Goal: Download file/media

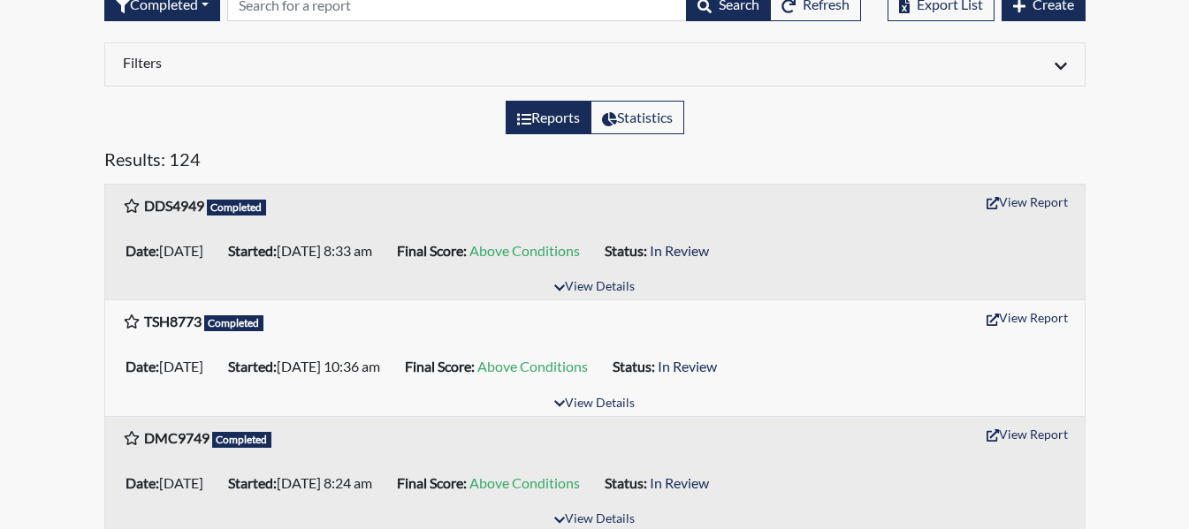
scroll to position [265, 0]
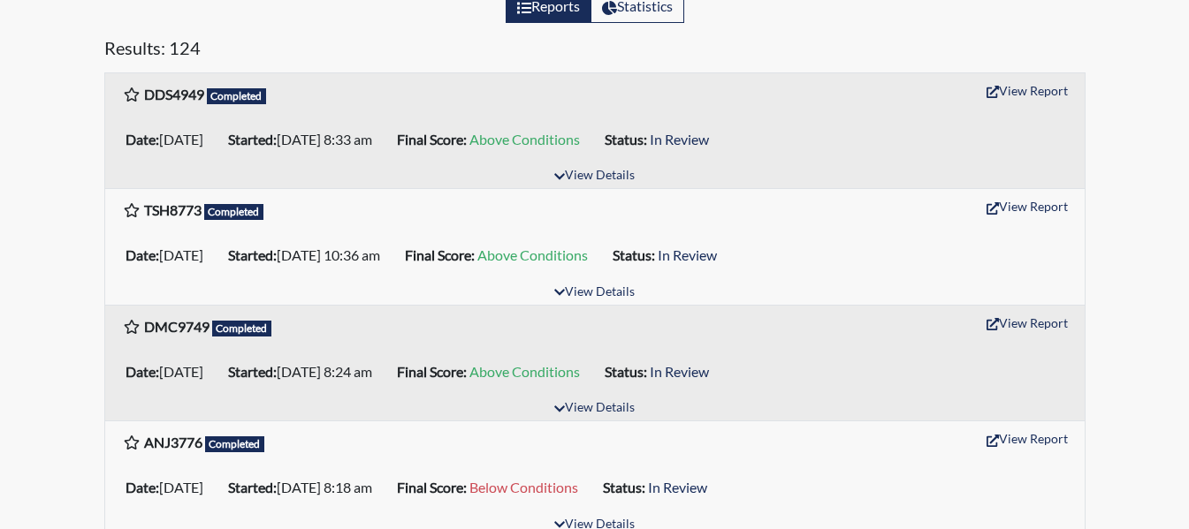
click at [1050, 76] on div "DDS4949 Completed View Report" at bounding box center [594, 94] width 979 height 42
click at [1043, 91] on button "View Report" at bounding box center [1026, 90] width 97 height 27
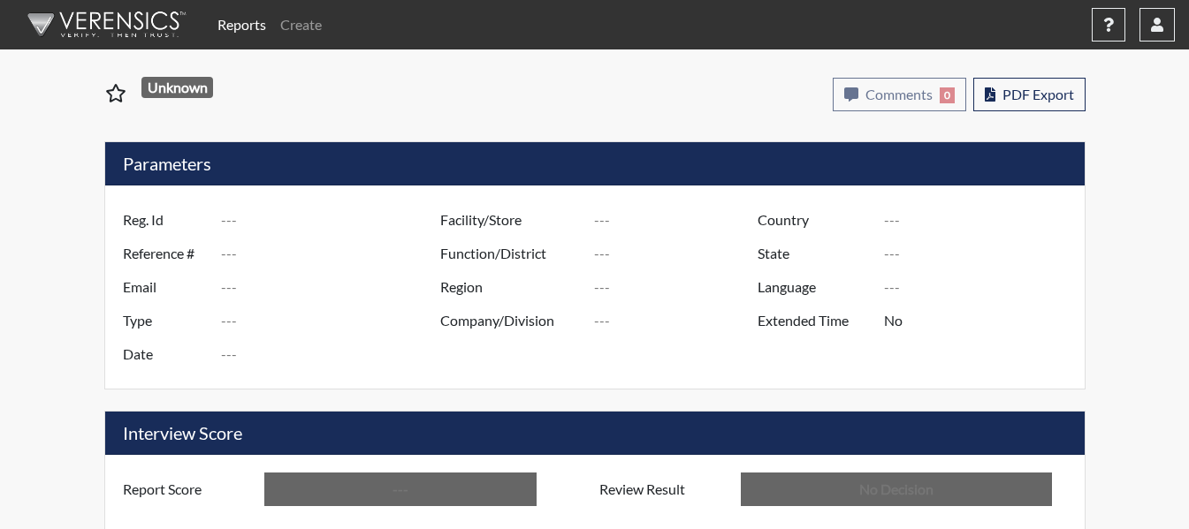
type input "DDS4949"
type input "51217"
type input "---"
type input "Corrections Pre-Employment"
type input "[DATE]"
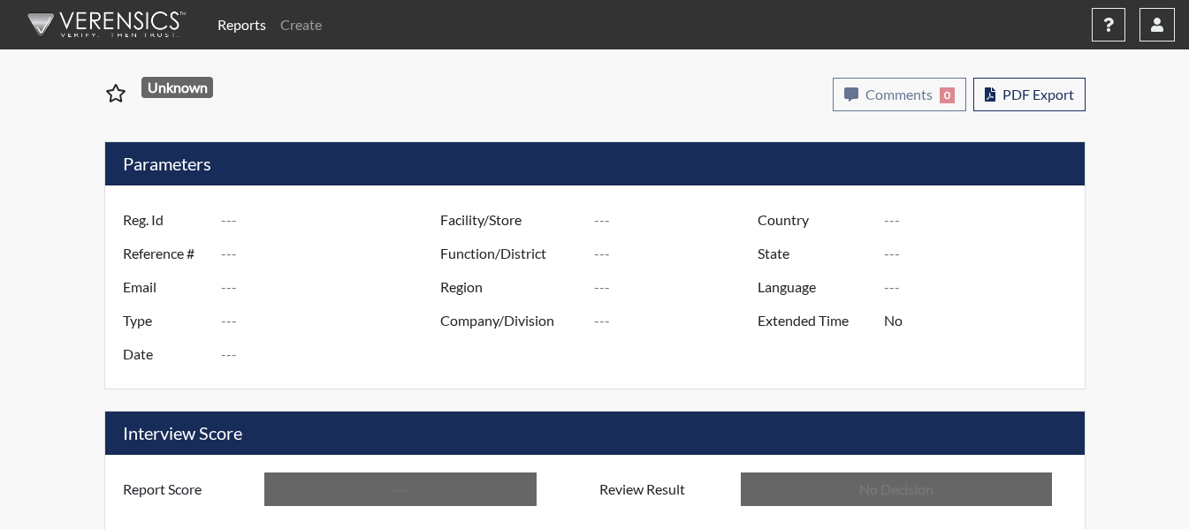
type input "Treutlen PDC"
type input "[GEOGRAPHIC_DATA]"
type input "[US_STATE]"
type input "English"
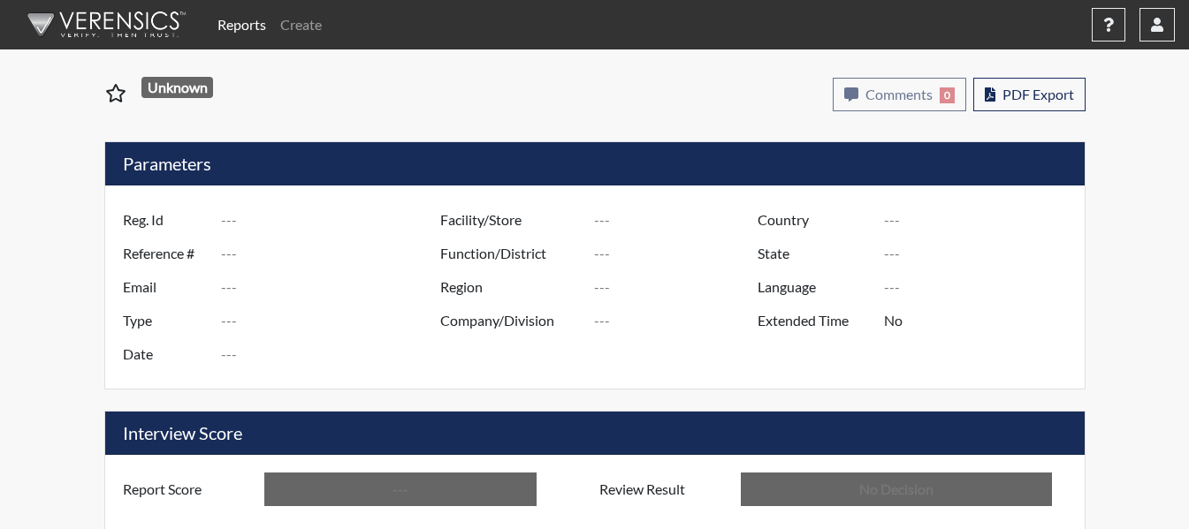
type input "Above Conditions"
type input "In Review"
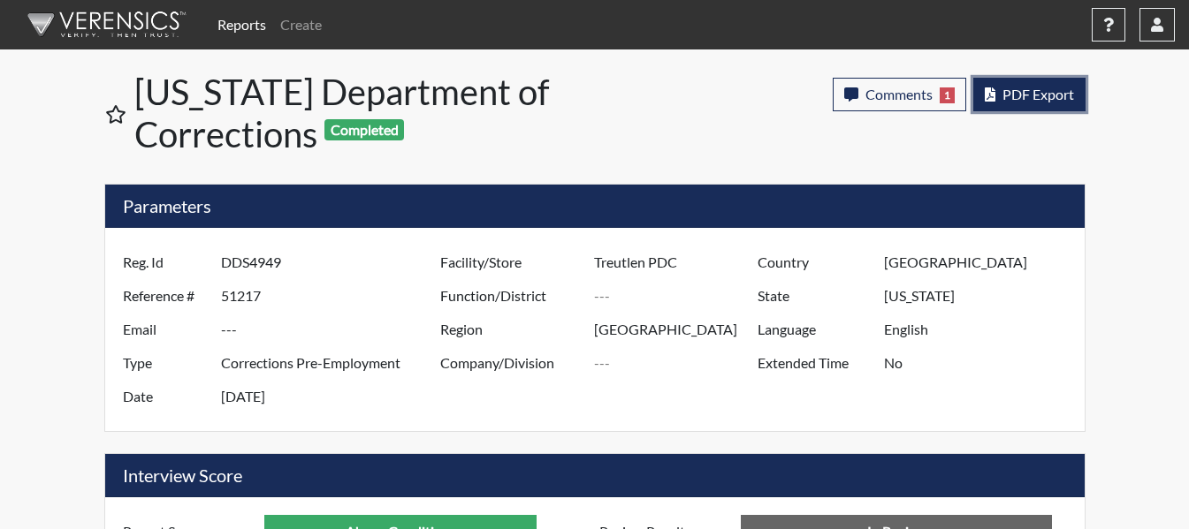
click at [1052, 92] on span "PDF Export" at bounding box center [1038, 94] width 72 height 17
